Goal: Navigation & Orientation: Find specific page/section

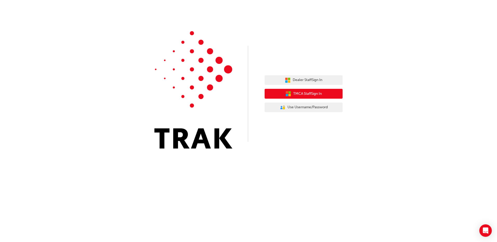
click at [298, 94] on span "TMCA Staff Sign In" at bounding box center [307, 94] width 29 height 6
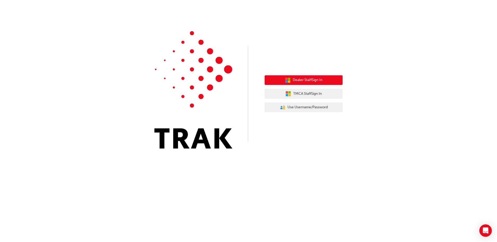
click at [296, 79] on span "Dealer Staff Sign In" at bounding box center [308, 80] width 30 height 6
